Goal: Transaction & Acquisition: Purchase product/service

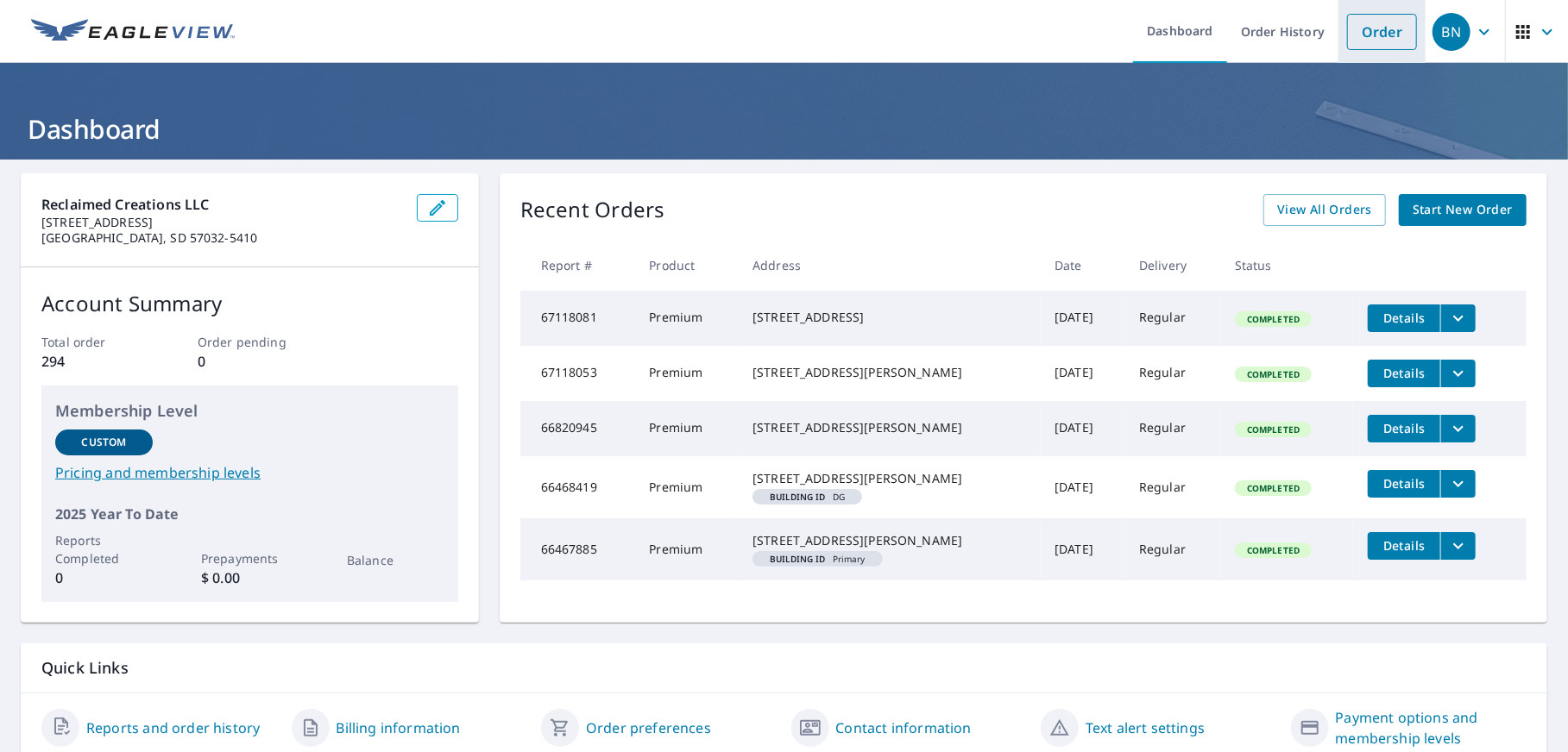
click at [1355, 31] on link "Order" at bounding box center [1381, 31] width 70 height 37
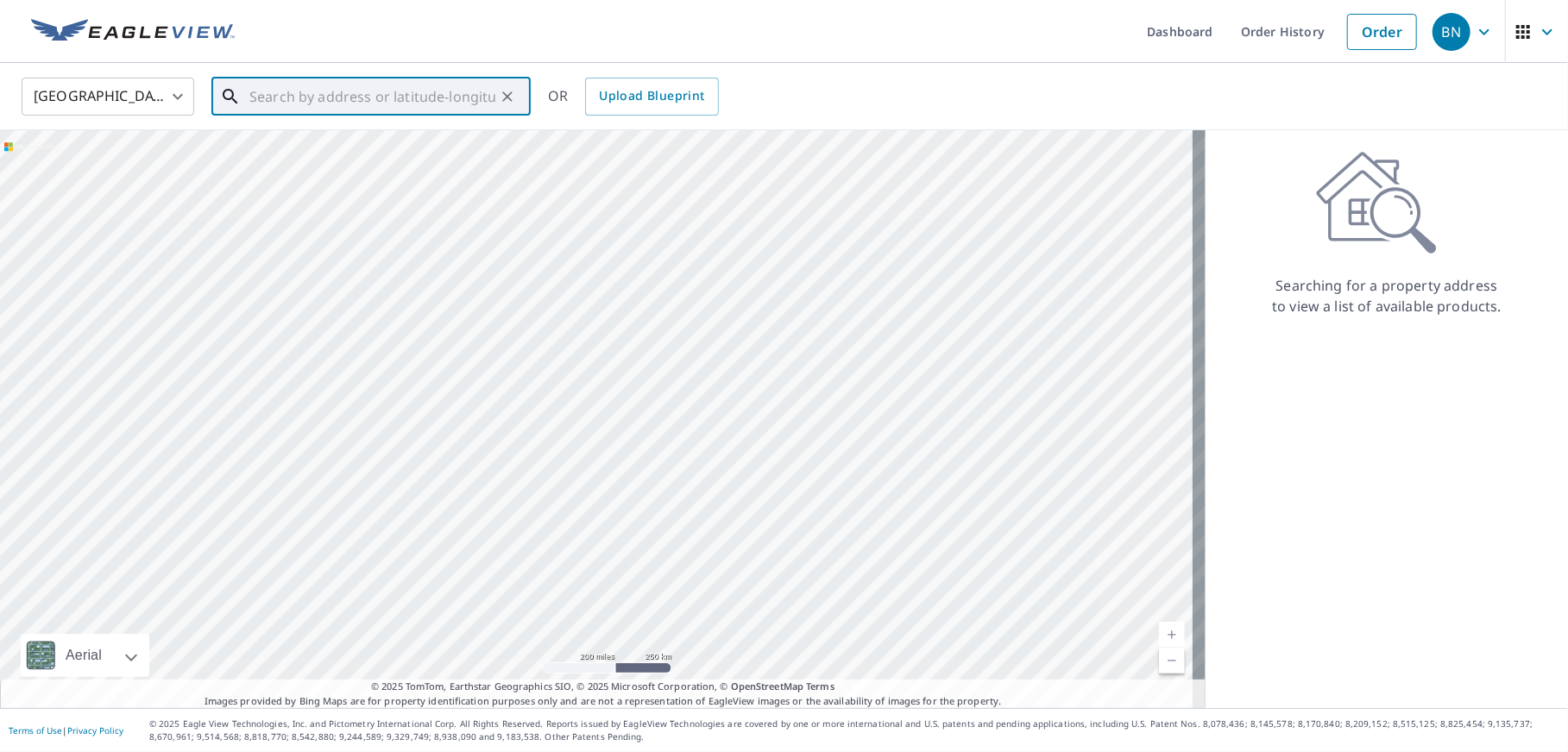
click at [469, 90] on input "text" at bounding box center [372, 96] width 246 height 48
click at [378, 153] on span "[STREET_ADDRESS]" at bounding box center [382, 146] width 271 height 21
type input "[STREET_ADDRESS]"
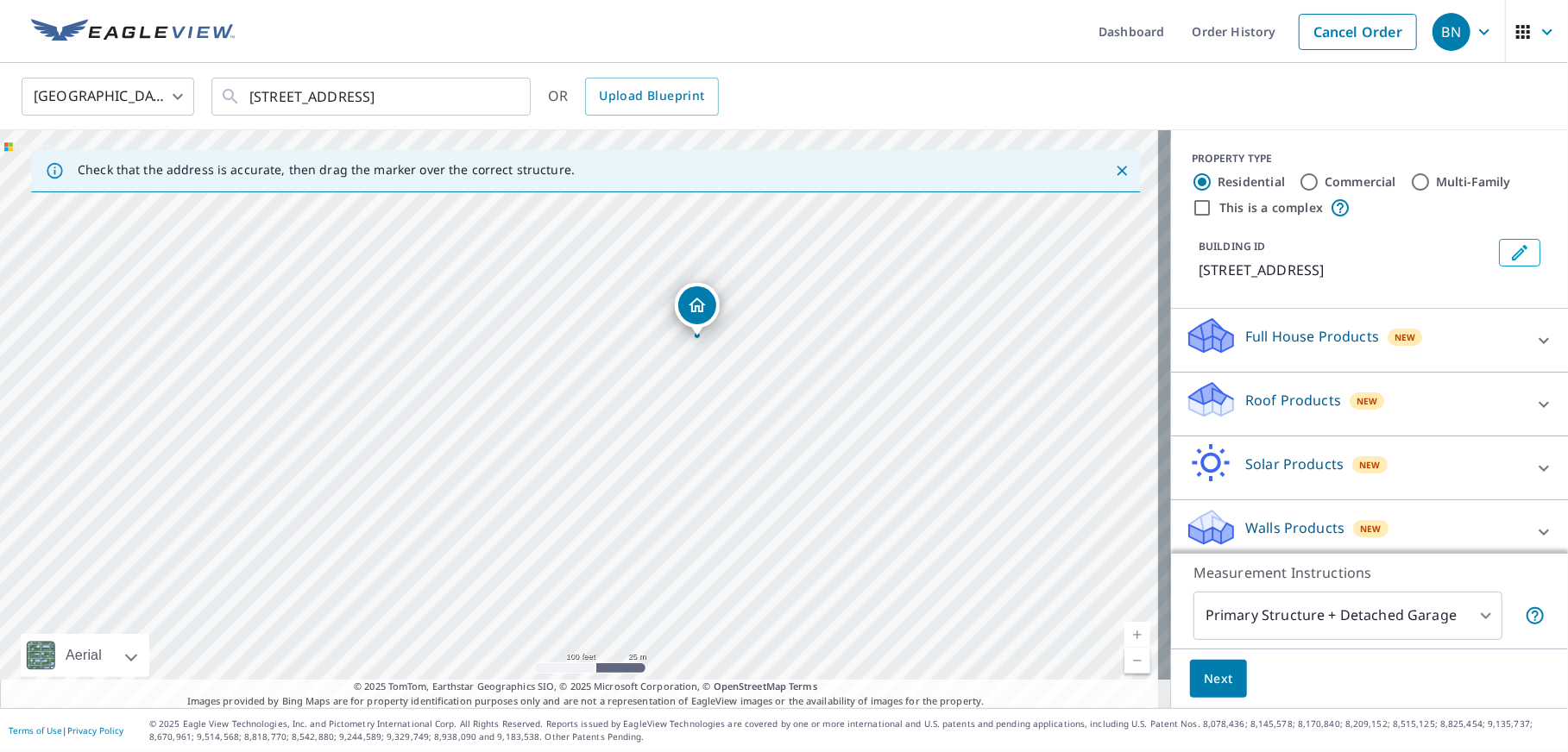
drag, startPoint x: 654, startPoint y: 301, endPoint x: 772, endPoint y: 221, distance: 142.6
click at [772, 221] on div "[STREET_ADDRESS]" at bounding box center [585, 419] width 1171 height 578
click at [1533, 415] on icon at bounding box center [1543, 404] width 21 height 21
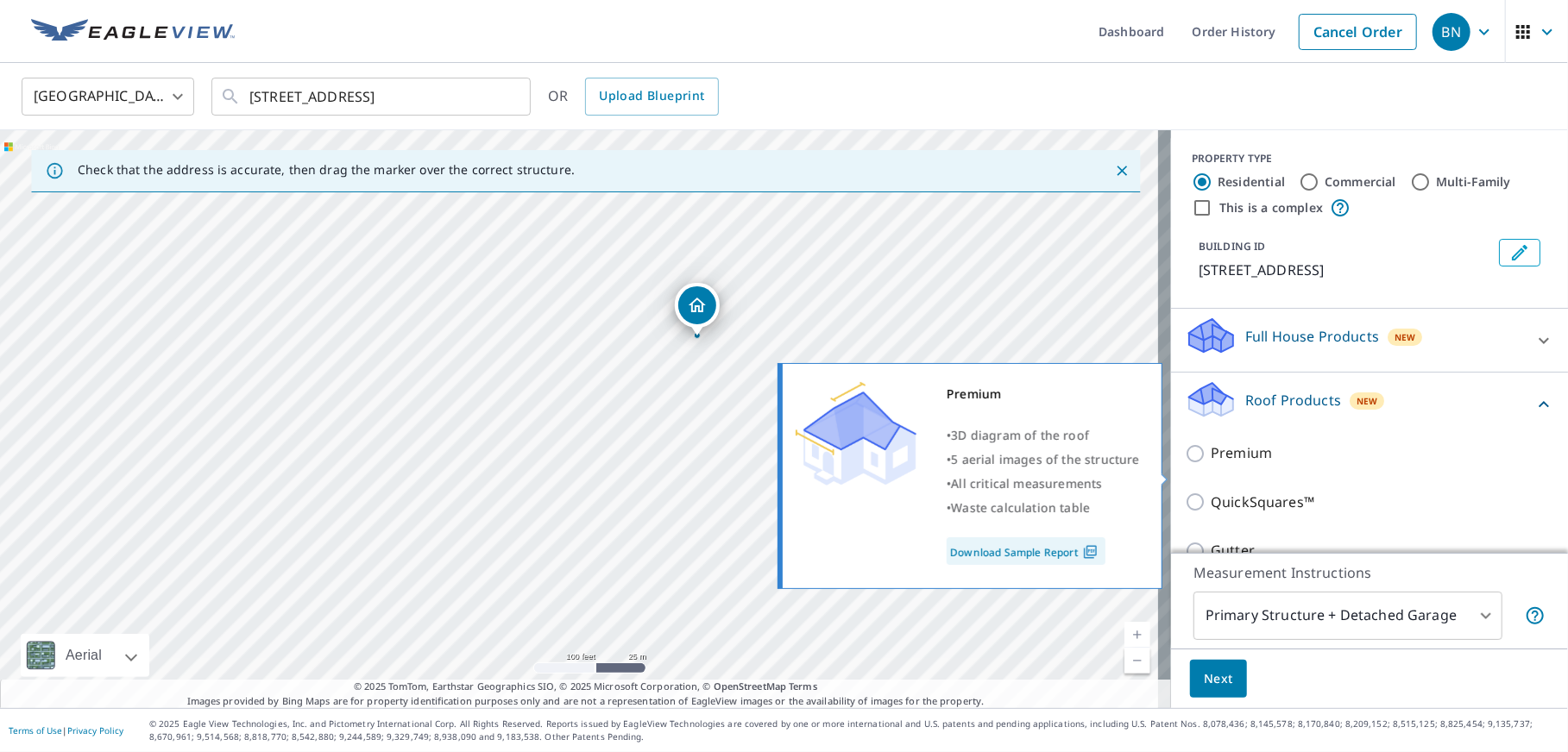
click at [1221, 464] on p "Premium" at bounding box center [1241, 453] width 62 height 21
click at [1211, 464] on input "Premium" at bounding box center [1198, 453] width 26 height 21
checkbox input "true"
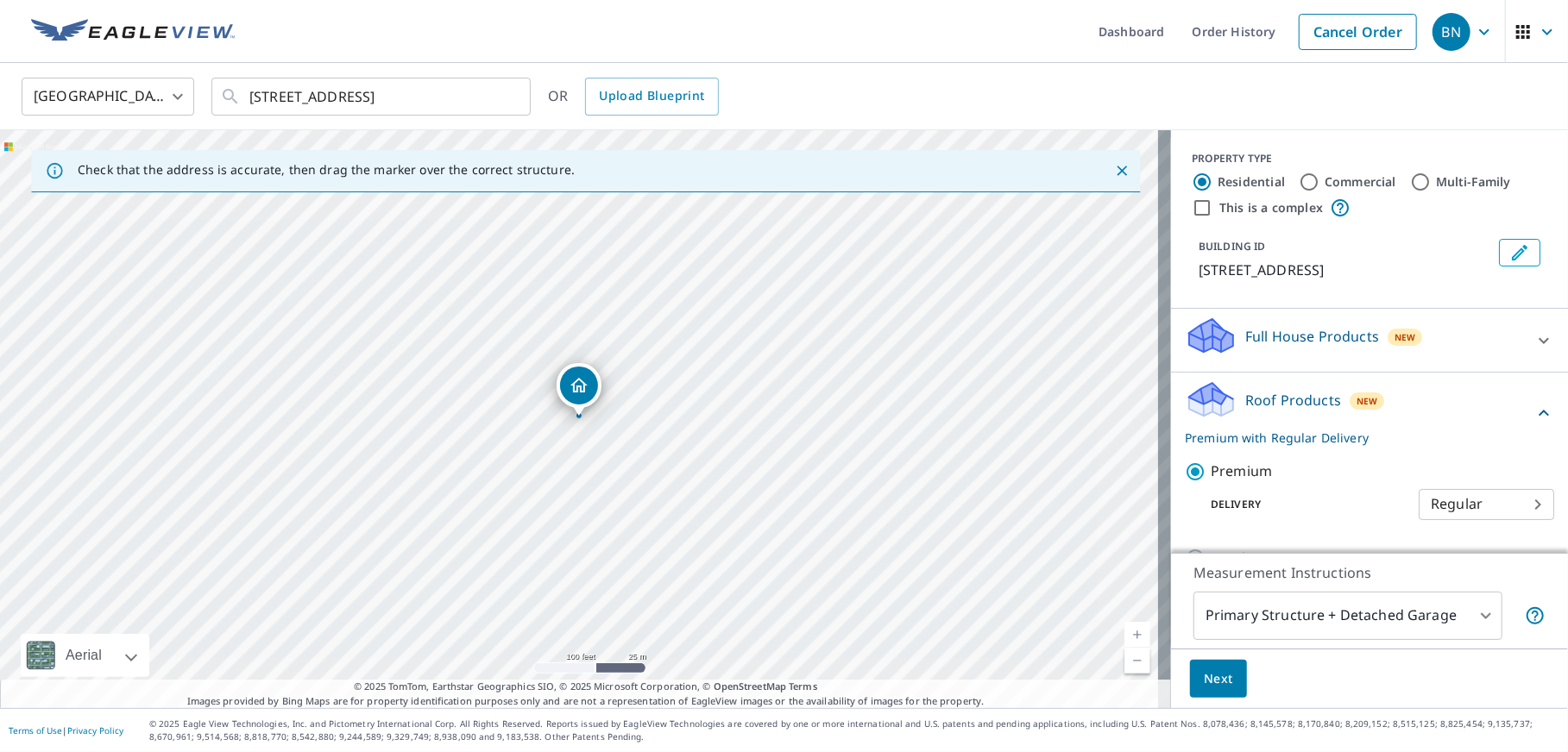
scroll to position [86, 0]
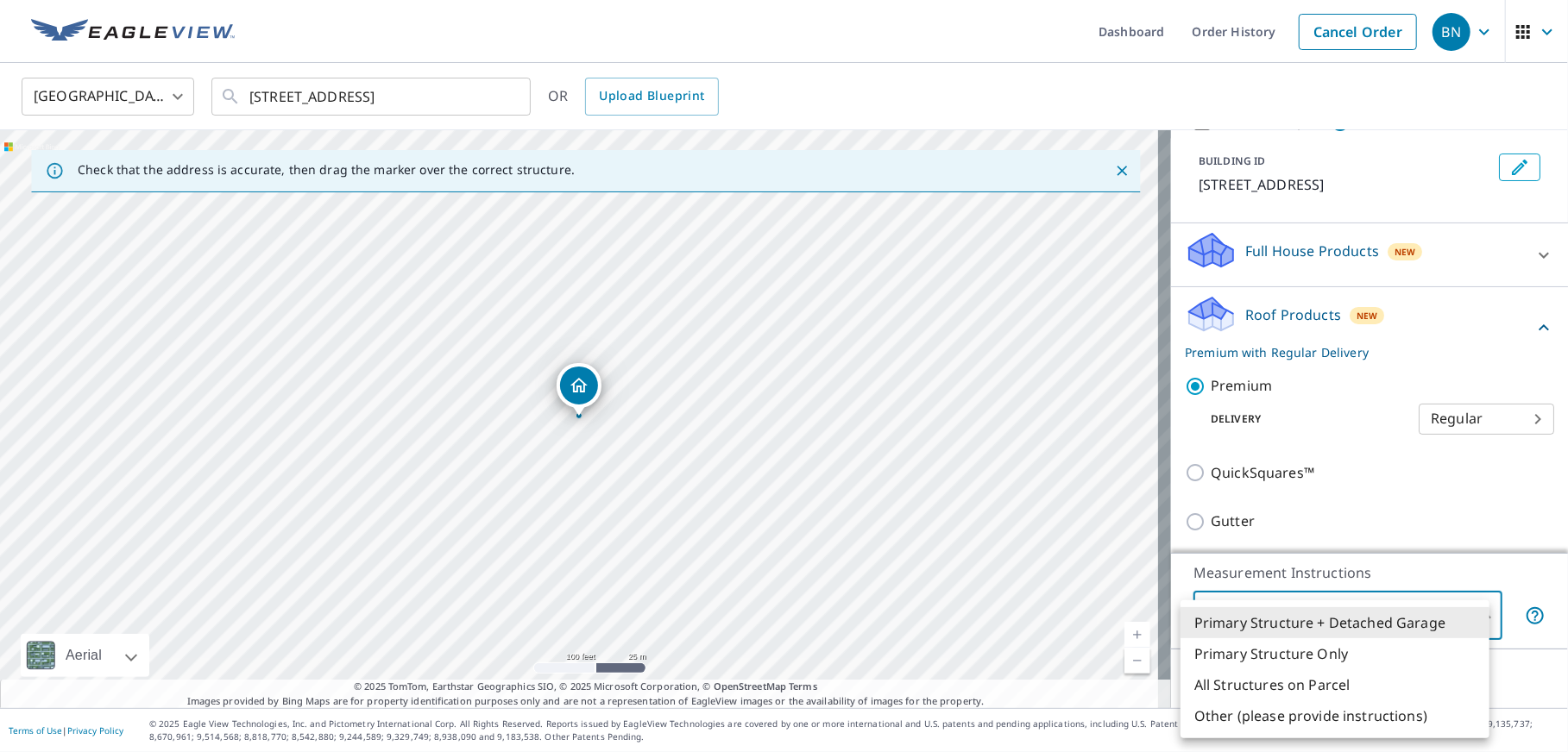
click at [1406, 600] on body "BN BN Dashboard Order History Cancel Order BN [GEOGRAPHIC_DATA] US ​ [STREET_AD…" at bounding box center [784, 376] width 1568 height 752
click at [1302, 652] on li "Primary Structure Only" at bounding box center [1335, 654] width 309 height 31
type input "2"
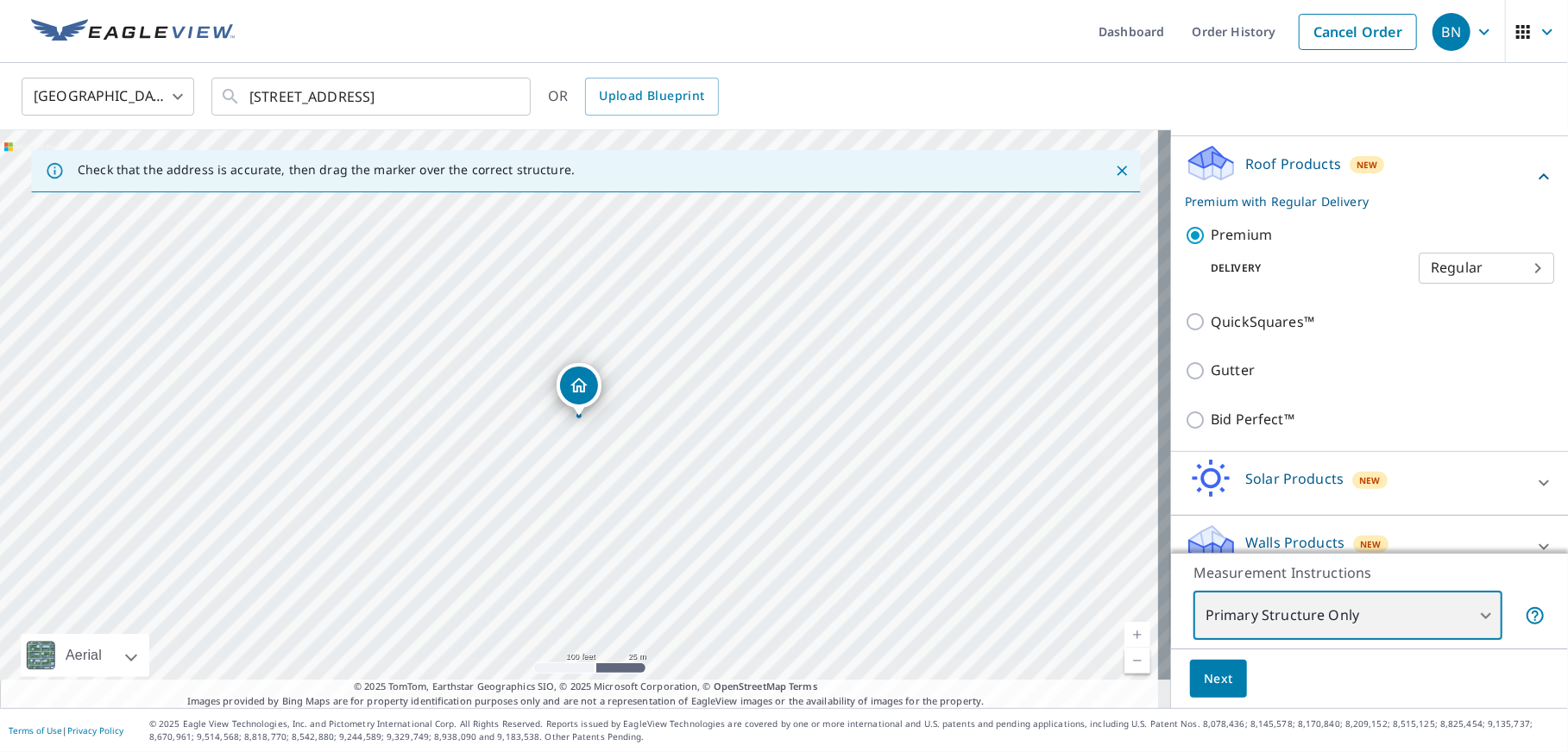
scroll to position [259, 0]
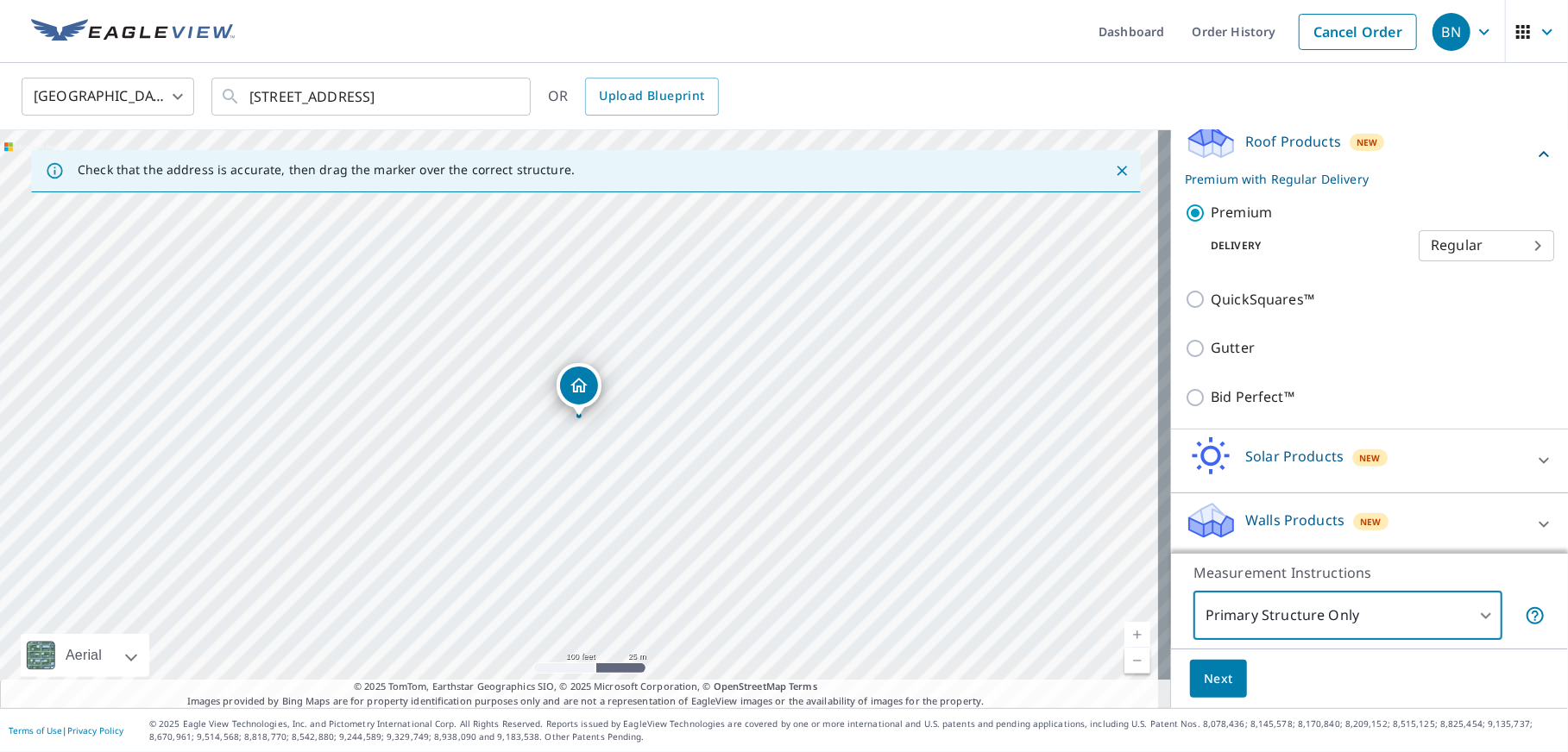
click at [1212, 681] on span "Next" at bounding box center [1218, 679] width 29 height 21
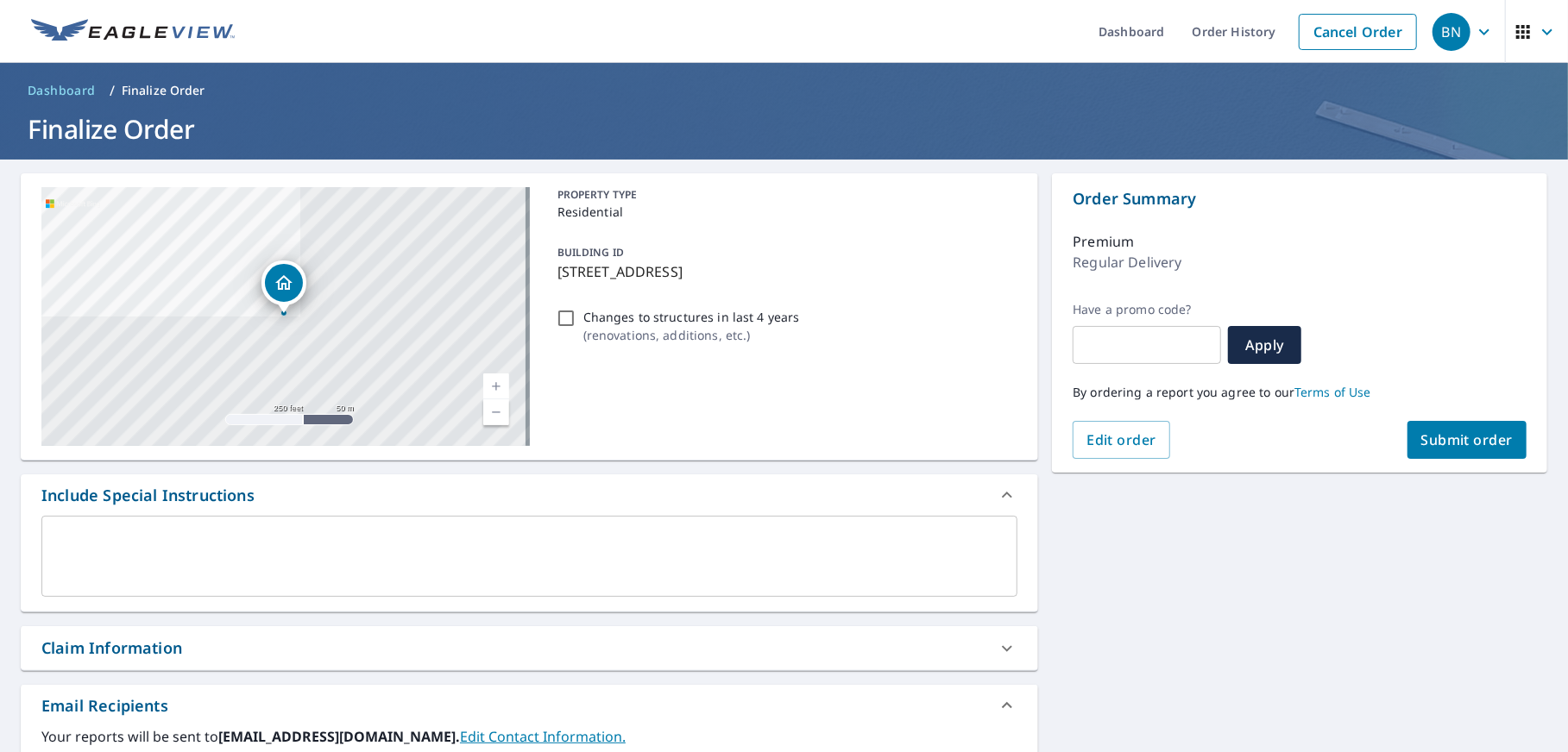
click at [565, 316] on input "Changes to structures in last 4 years ( renovations, additions, etc. )" at bounding box center [566, 318] width 21 height 21
checkbox input "true"
click at [1439, 440] on span "Submit order" at bounding box center [1467, 440] width 92 height 19
